Goal: Find specific page/section: Find specific page/section

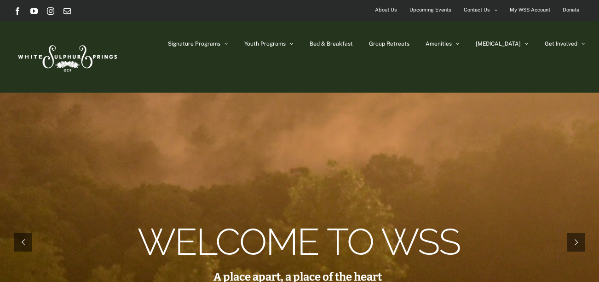
click at [344, 97] on rs-layer at bounding box center [299, 241] width 599 height 299
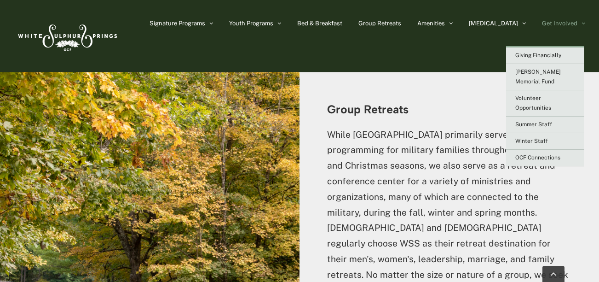
scroll to position [2267, 0]
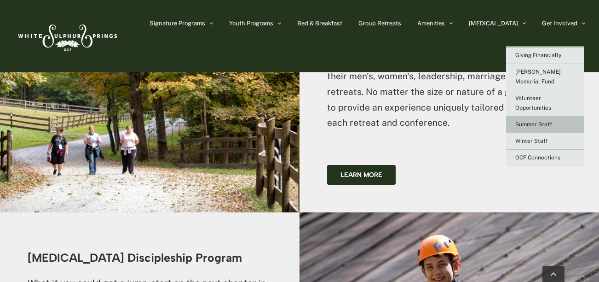
click at [535, 121] on span "Summer Staff" at bounding box center [533, 124] width 37 height 6
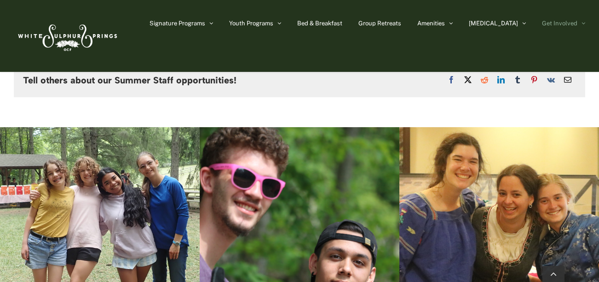
scroll to position [2651, 0]
